Goal: Transaction & Acquisition: Purchase product/service

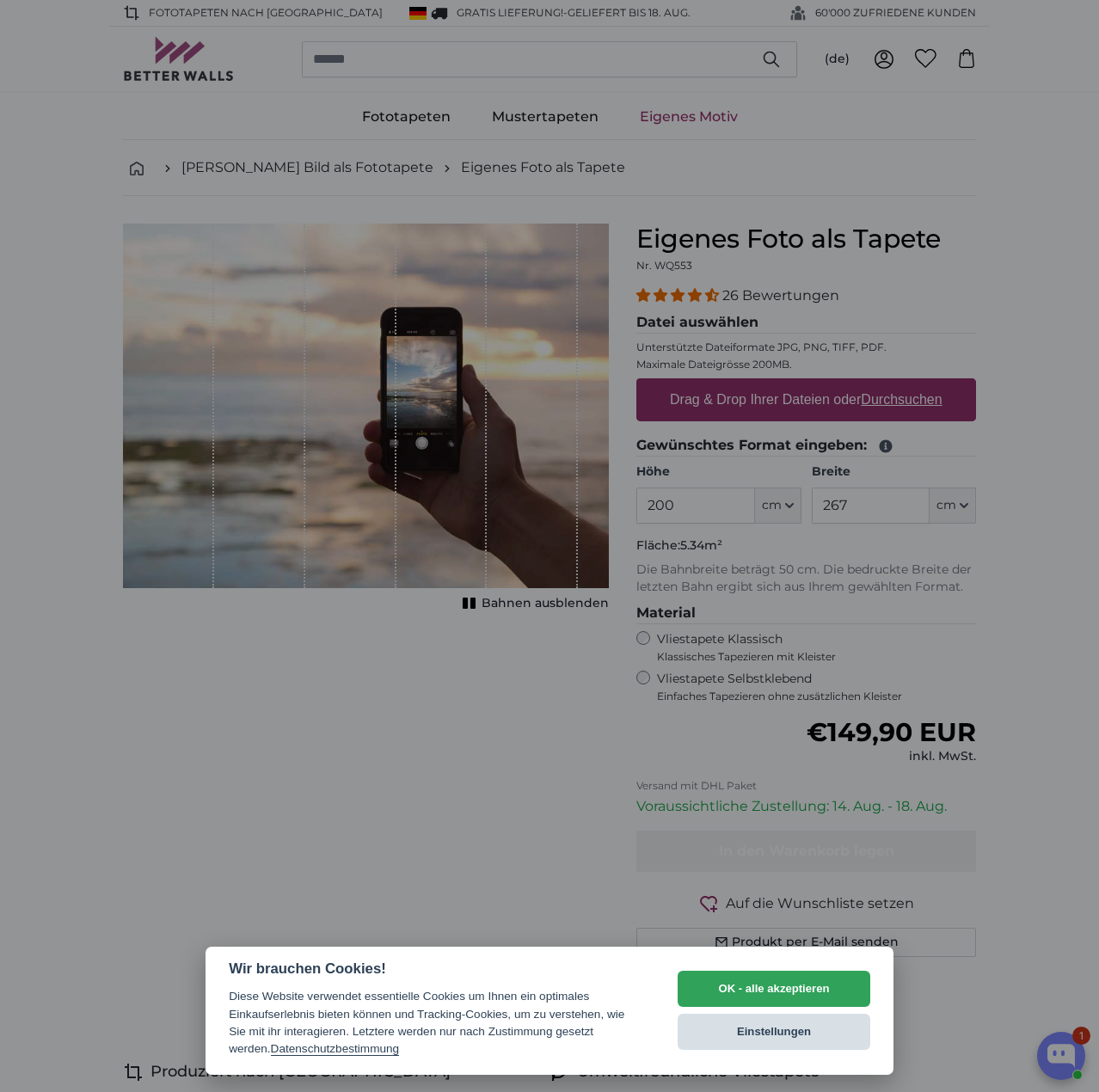
click at [764, 1017] on button "Einstellungen" at bounding box center [774, 1032] width 193 height 36
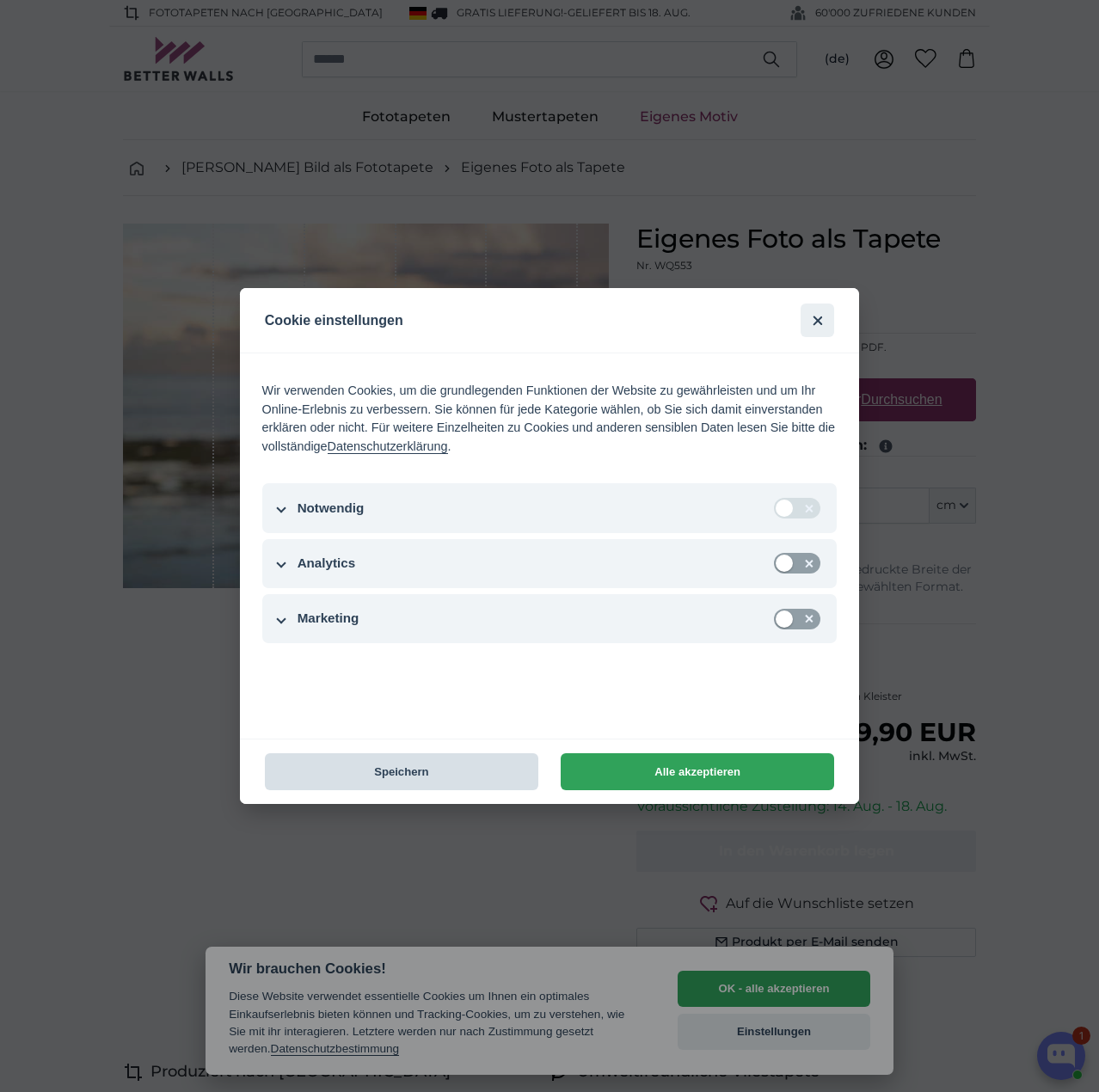
click at [394, 776] on button "Speichern" at bounding box center [402, 771] width 274 height 37
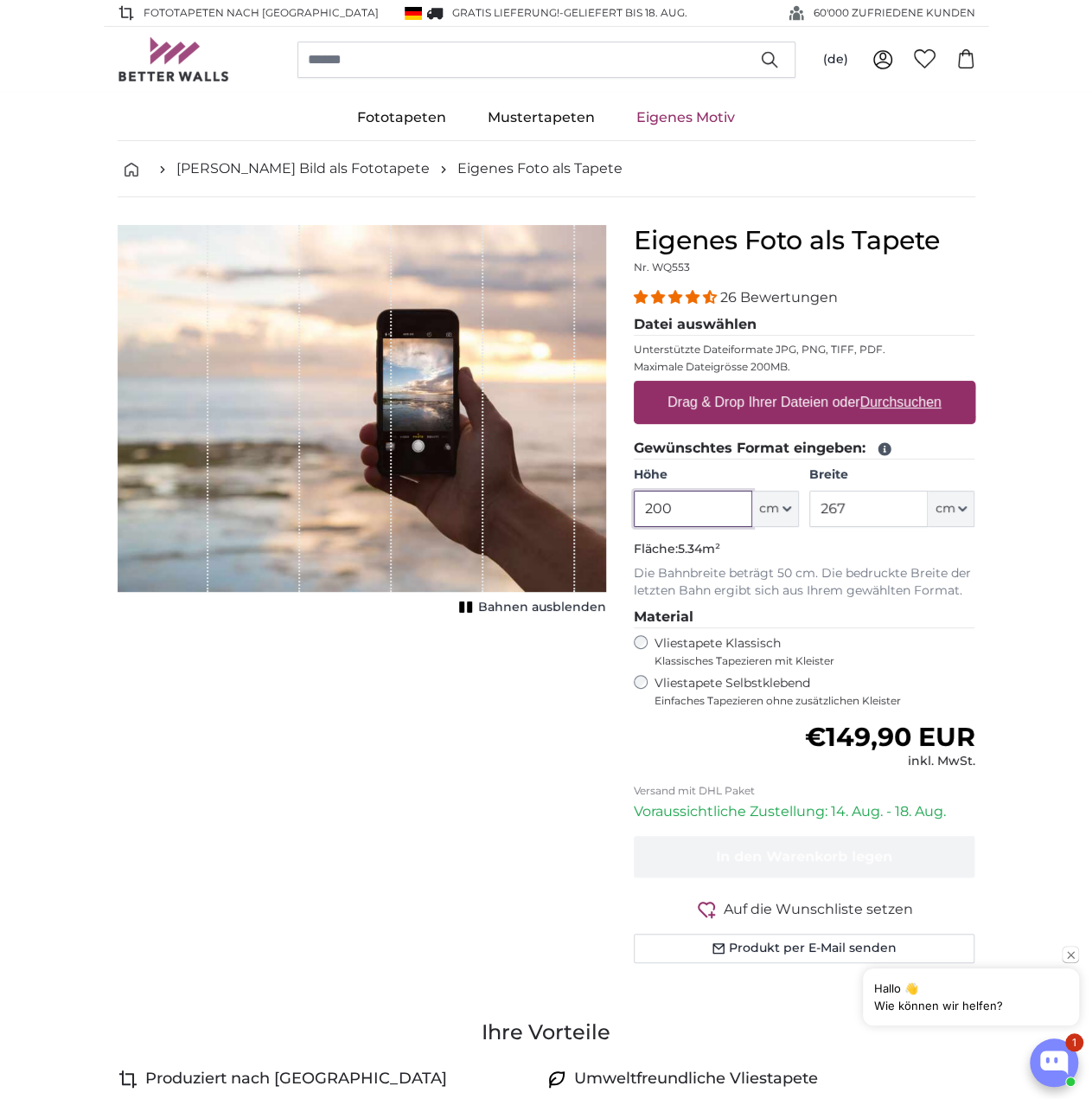
drag, startPoint x: 706, startPoint y: 512, endPoint x: 579, endPoint y: 517, distance: 127.1
click at [585, 520] on product-detail "Abbrechen Bild zuschneiden Bahnen ausblenden Eigenes Foto als Tapete Nr. WQ553 …" at bounding box center [546, 601] width 886 height 807
type input "350"
type input "250"
